Goal: Find specific page/section: Find specific page/section

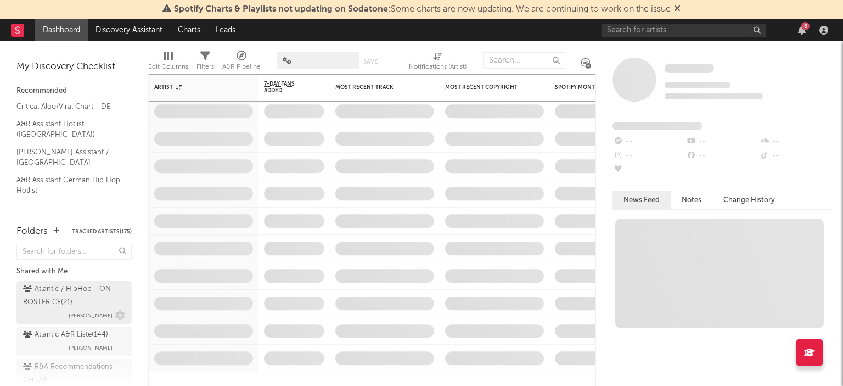
click at [79, 290] on div "Atlantic / HipHop - ON ROSTER CE ( 21 )" at bounding box center [72, 296] width 99 height 26
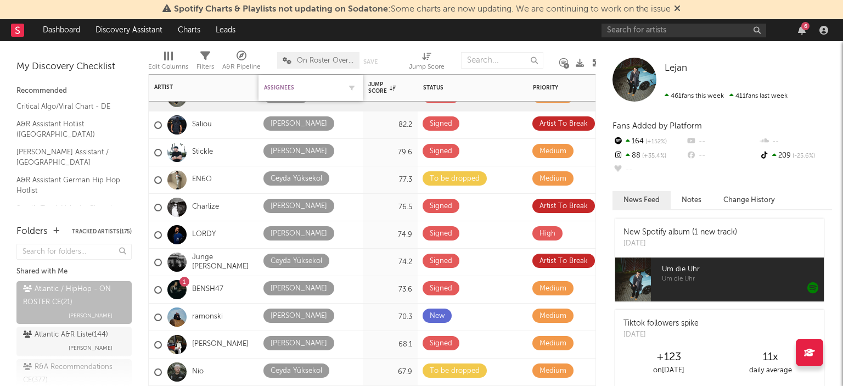
click at [299, 89] on div "Assignees" at bounding box center [302, 88] width 77 height 7
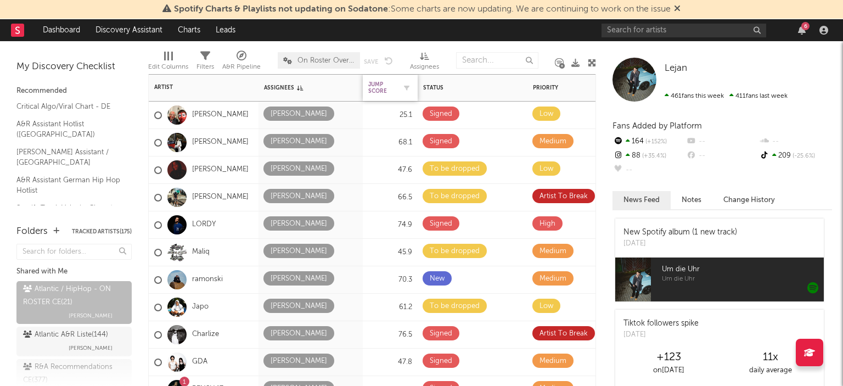
click at [384, 92] on div "Jump Score" at bounding box center [381, 87] width 27 height 13
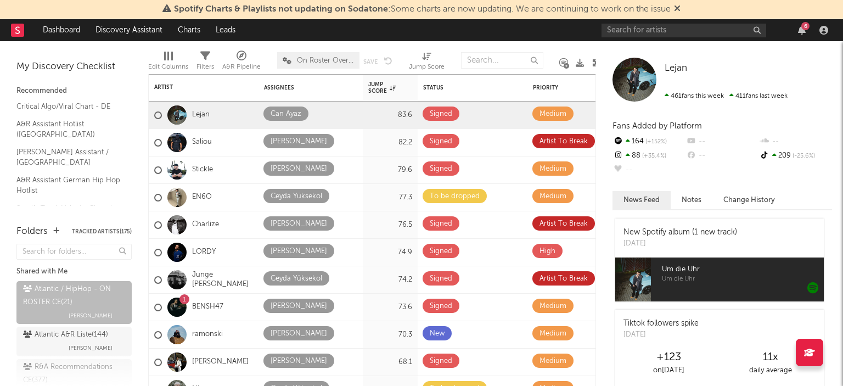
click at [798, 22] on div "6" at bounding box center [716, 30] width 230 height 22
click at [801, 26] on icon "button" at bounding box center [802, 30] width 8 height 9
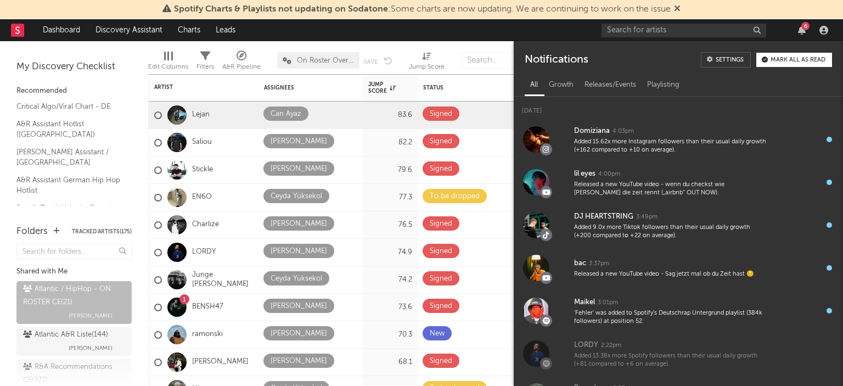
click at [793, 59] on div "Mark all as read" at bounding box center [797, 60] width 55 height 6
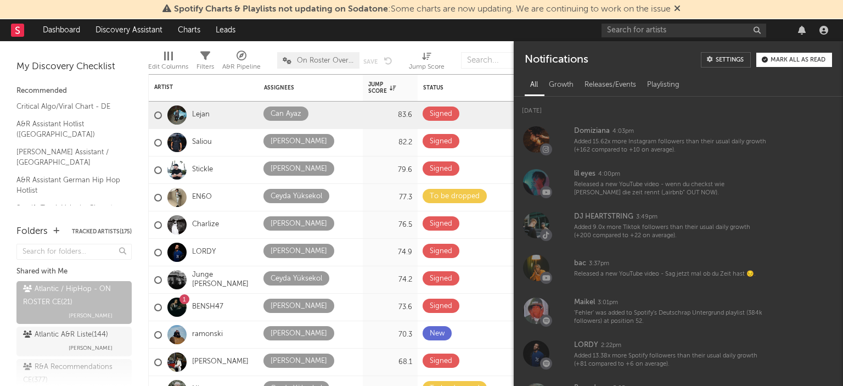
click at [765, 58] on icon "button" at bounding box center [765, 60] width 6 height 6
click at [511, 58] on input "text" at bounding box center [502, 60] width 82 height 16
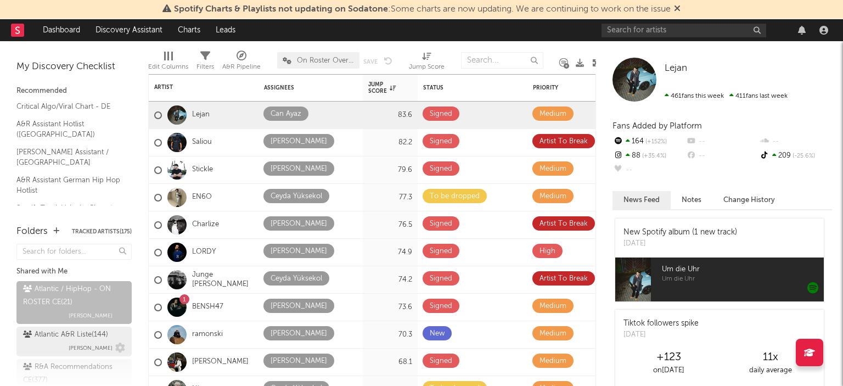
click at [82, 344] on span "[PERSON_NAME]" at bounding box center [91, 347] width 44 height 13
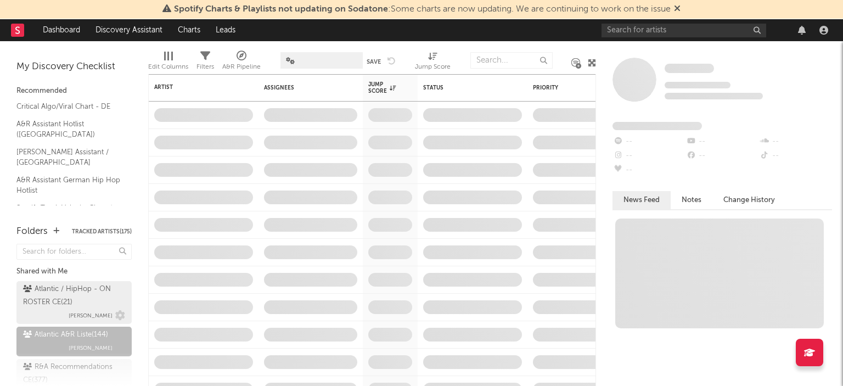
click at [88, 280] on div "Atlantic / HipHop - ON ROSTER CE ( 21 ) [PERSON_NAME] Atlantic A&R Liste ( 144 …" at bounding box center [73, 373] width 115 height 191
click at [86, 286] on div "Atlantic / HipHop - ON ROSTER CE ( 21 )" at bounding box center [72, 296] width 99 height 26
